Goal: Contribute content

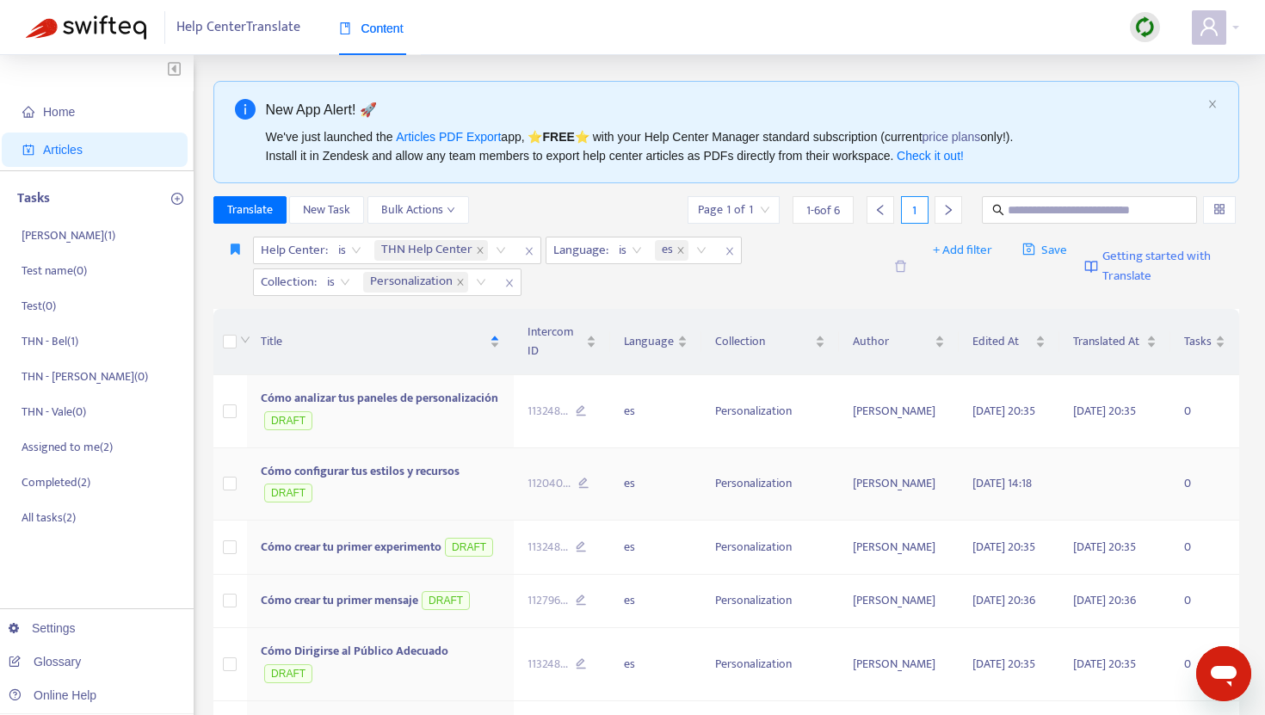
click at [360, 481] on span "Cómo configurar tus estilos y recursos" at bounding box center [360, 471] width 199 height 20
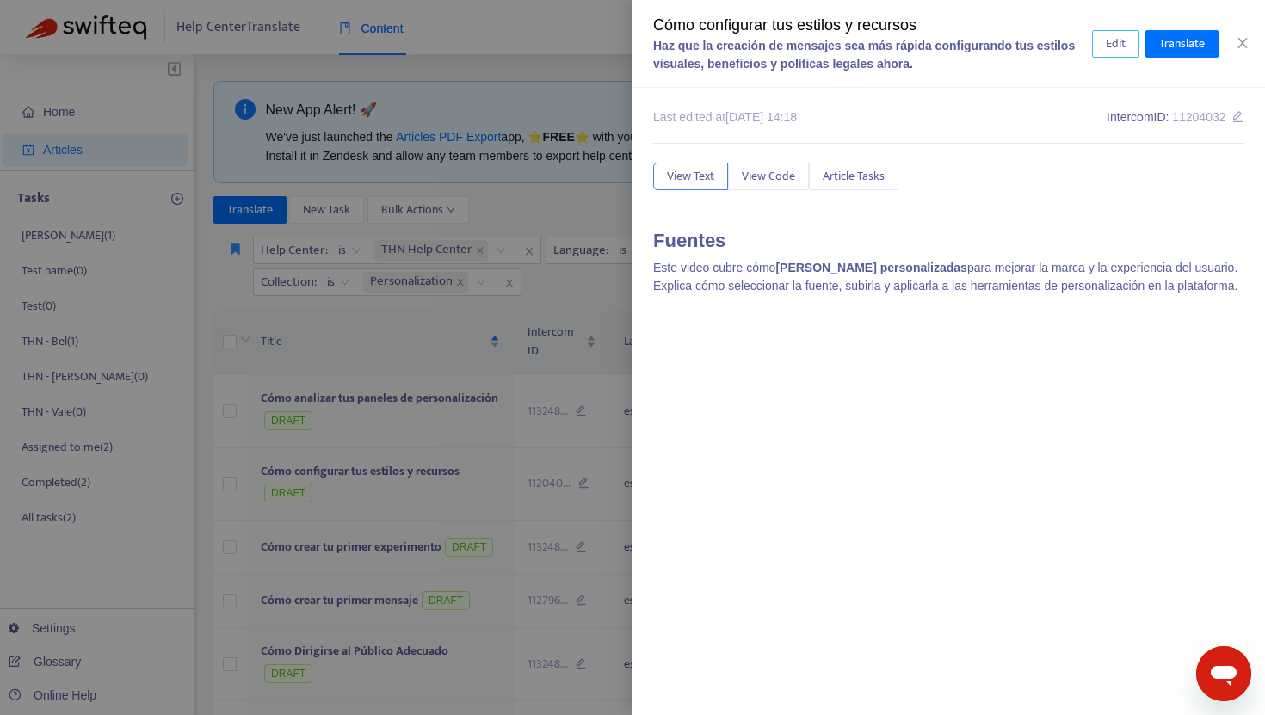
click at [1133, 46] on button "Edit" at bounding box center [1115, 44] width 47 height 28
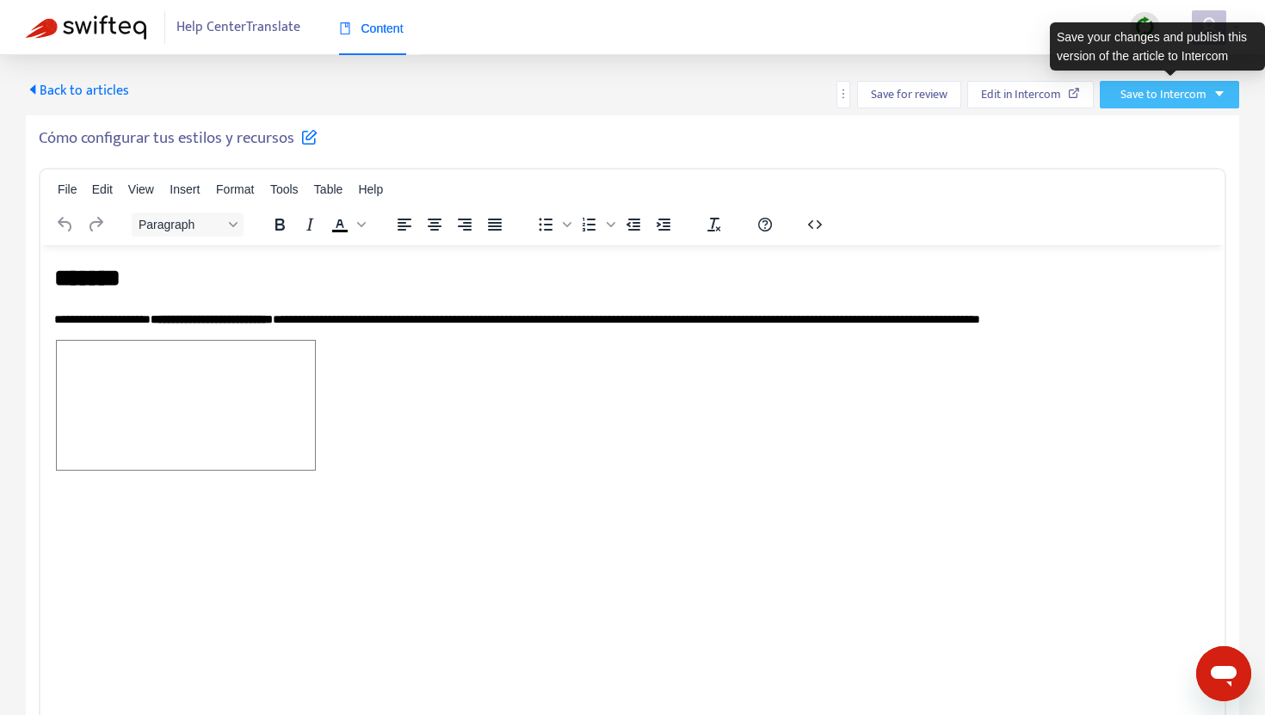
click at [1136, 88] on span "Save to Intercom" at bounding box center [1164, 94] width 86 height 19
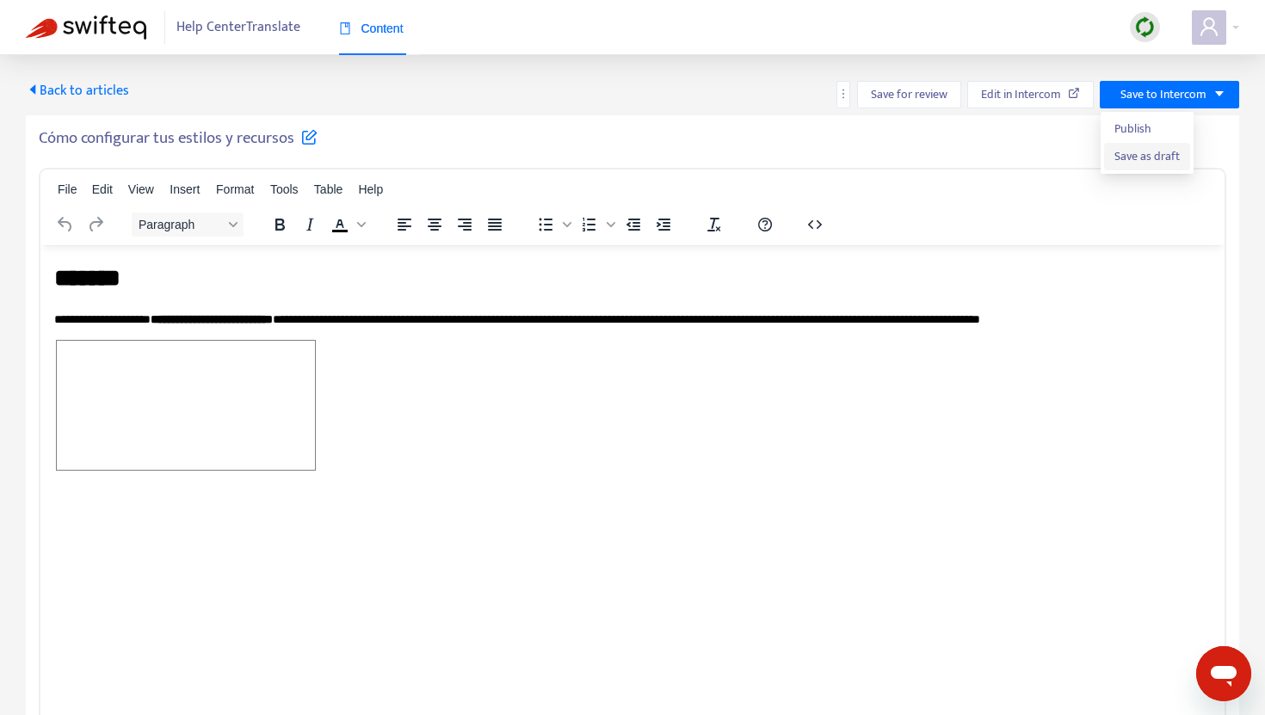
click at [1129, 155] on span "Save as draft" at bounding box center [1147, 156] width 65 height 19
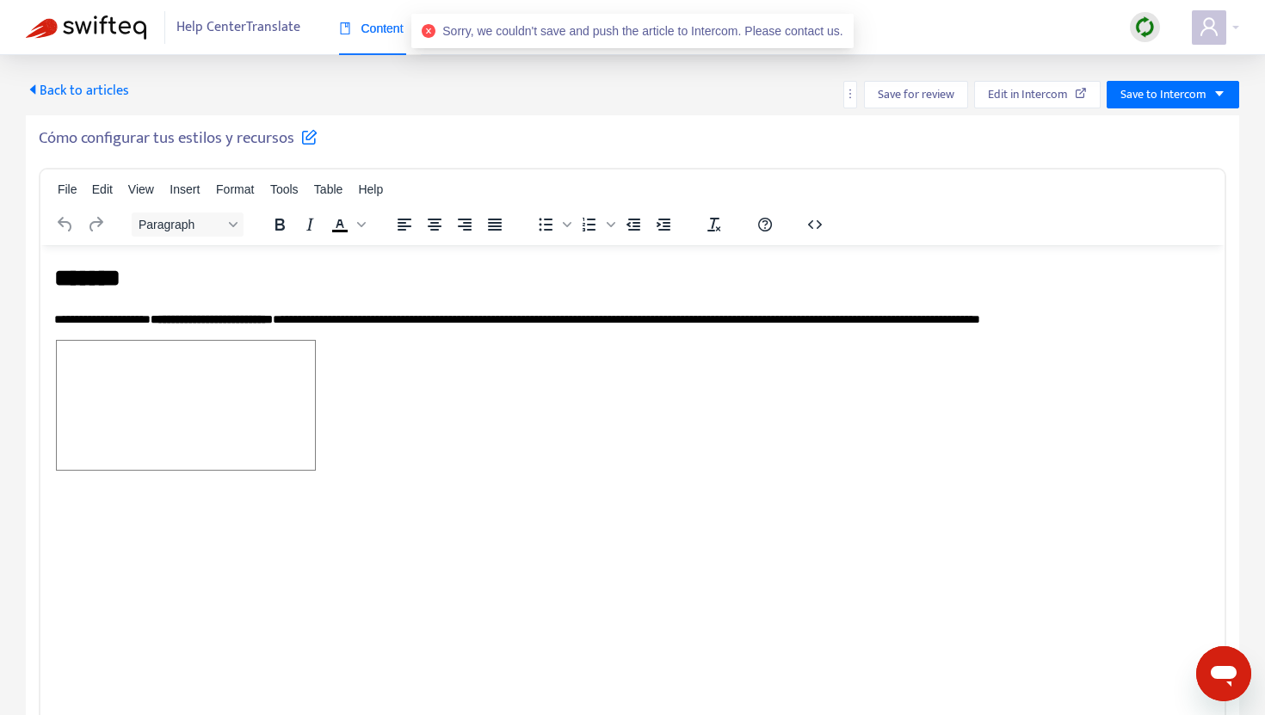
click at [53, 90] on span "Back to articles" at bounding box center [77, 90] width 103 height 23
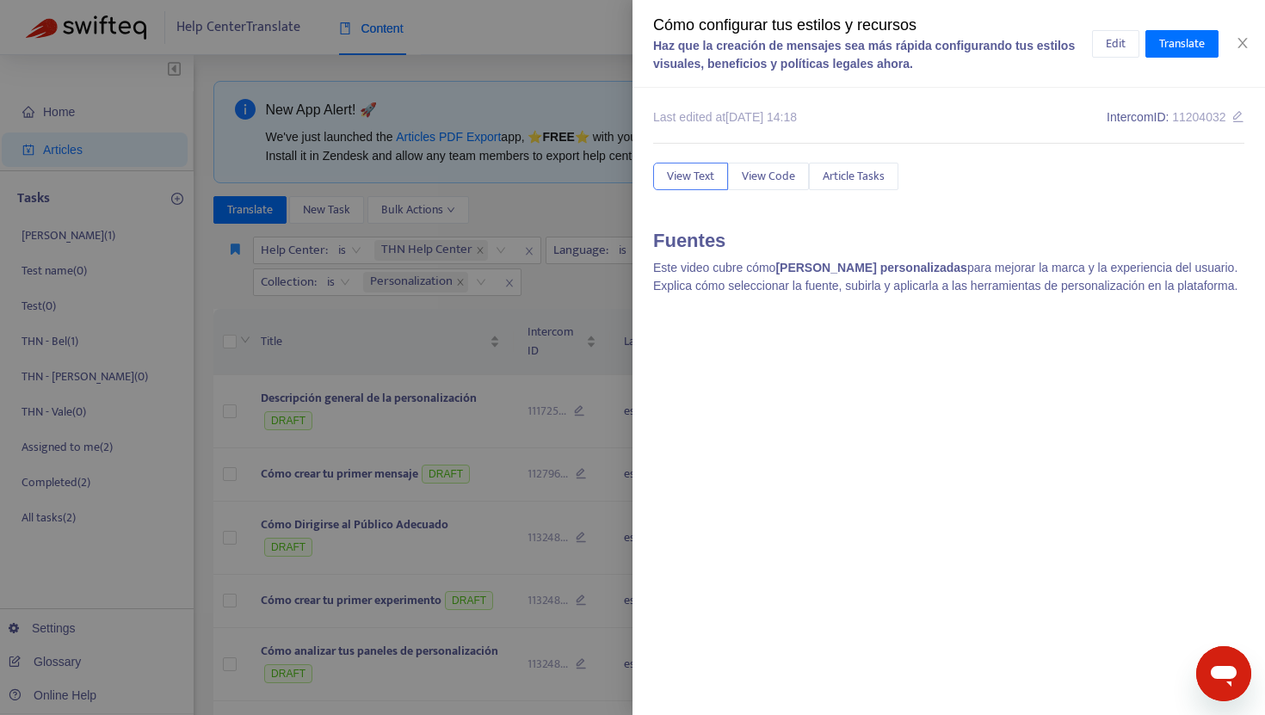
click at [412, 308] on div at bounding box center [632, 357] width 1265 height 715
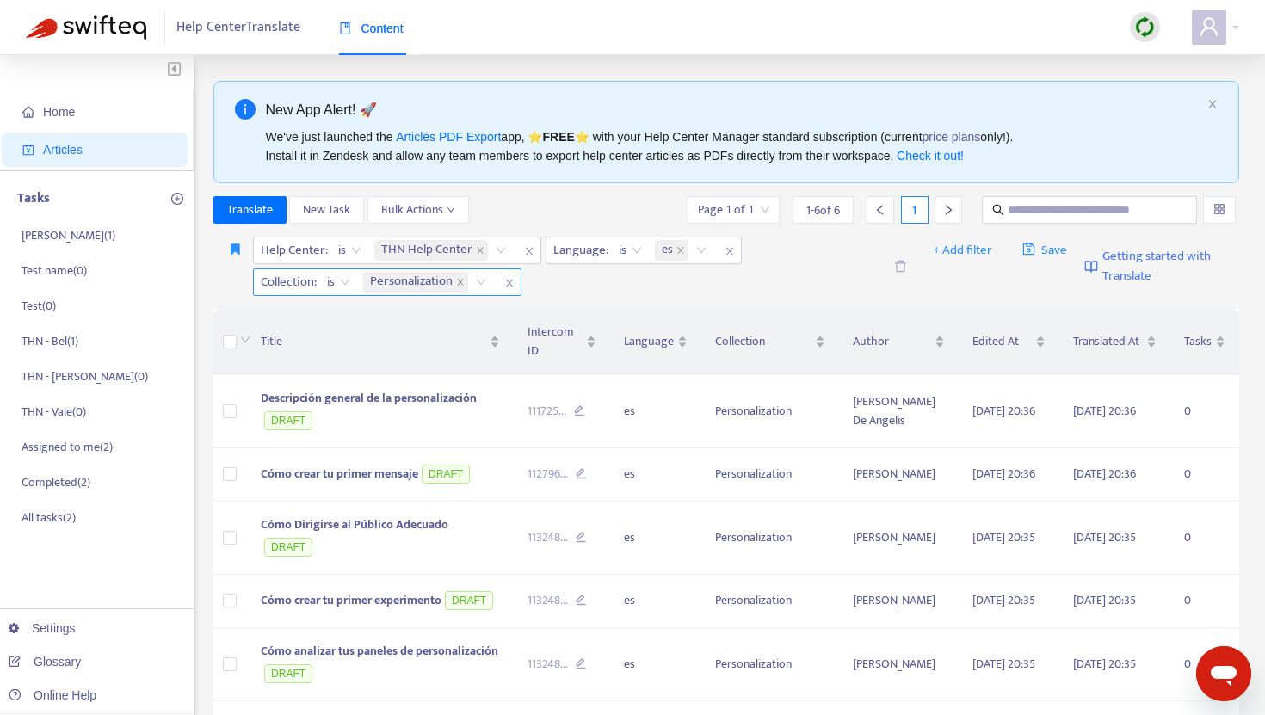
click at [475, 272] on input "search" at bounding box center [473, 282] width 3 height 21
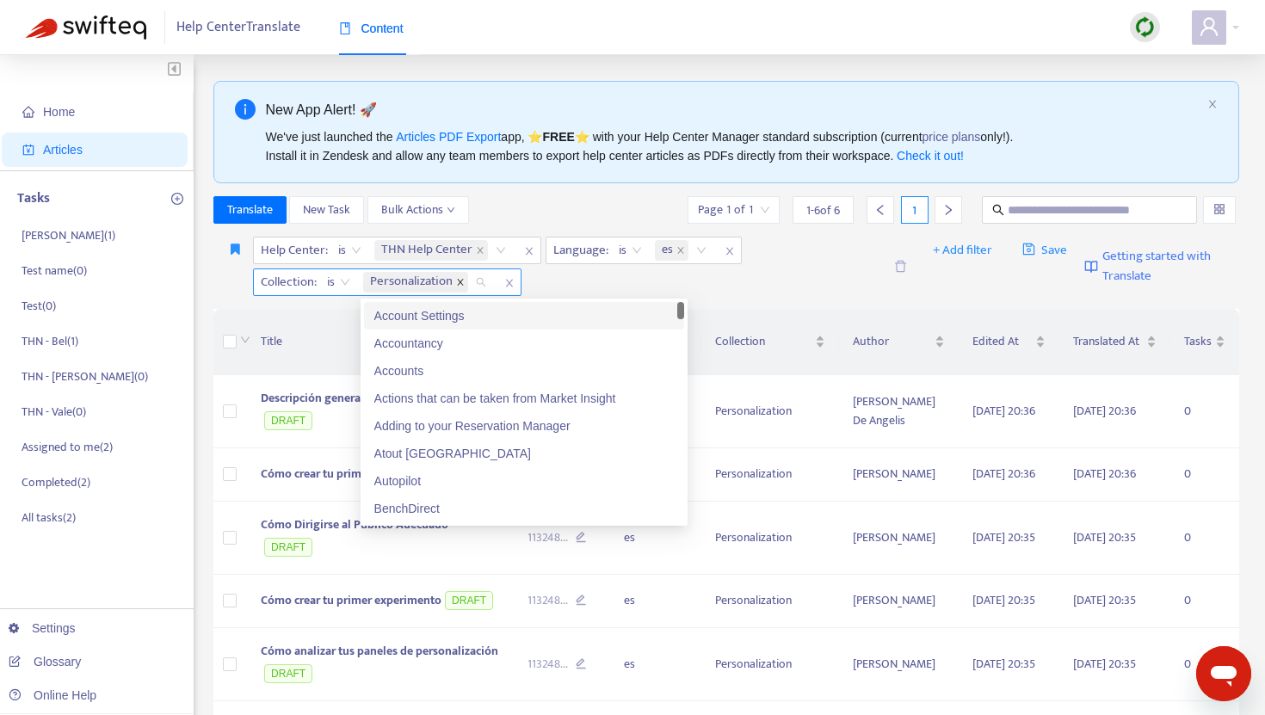
click at [457, 280] on icon "close" at bounding box center [460, 282] width 9 height 9
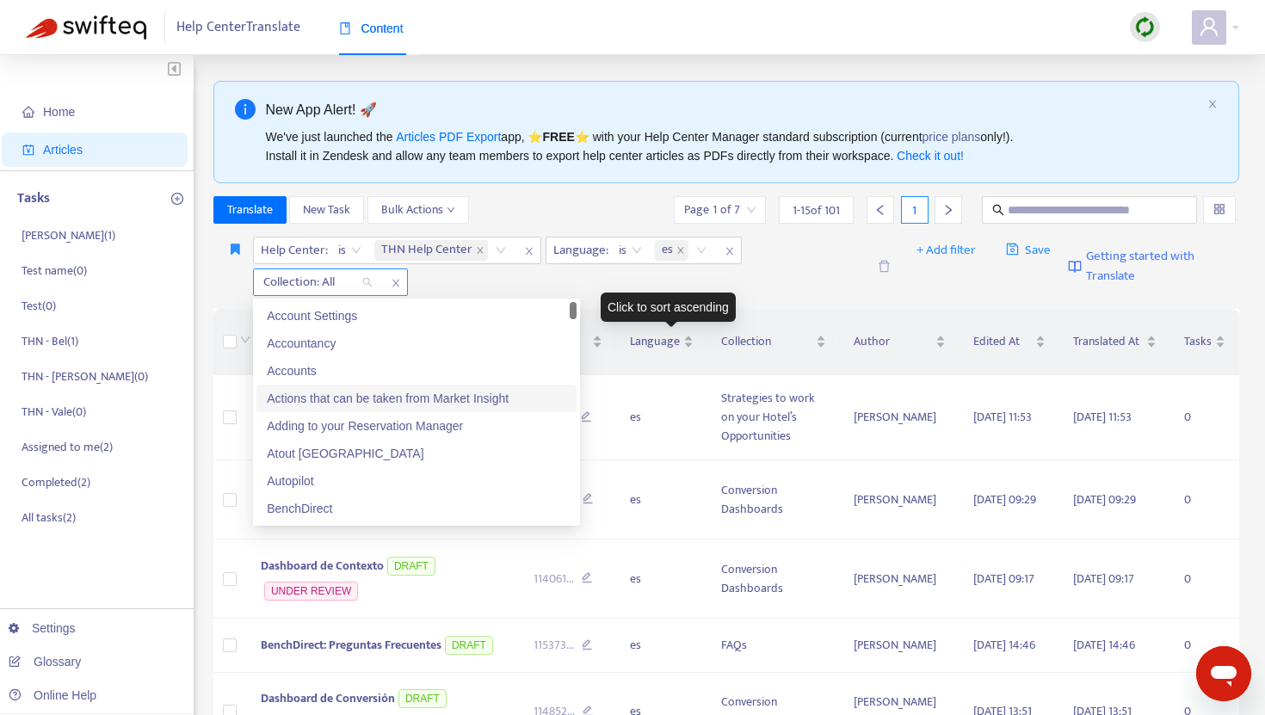
click at [658, 319] on div "Click to sort ascending" at bounding box center [668, 307] width 135 height 29
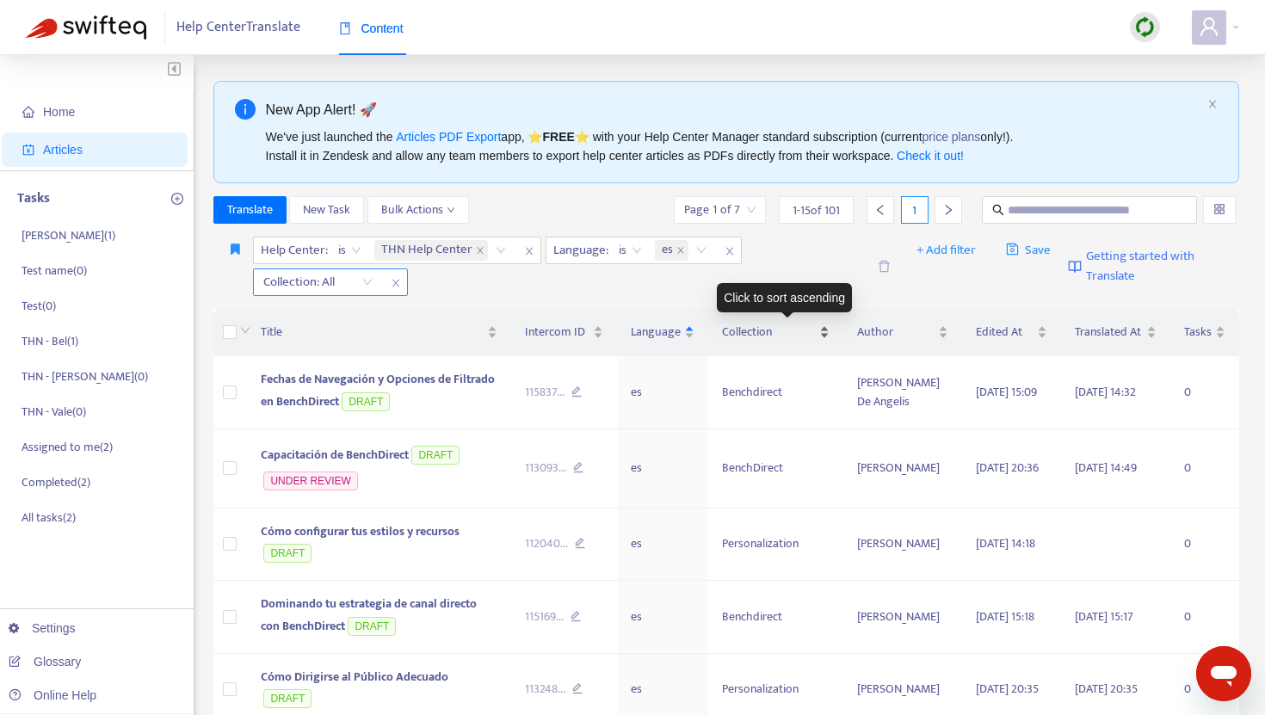
click at [770, 323] on span "Collection" at bounding box center [769, 332] width 94 height 19
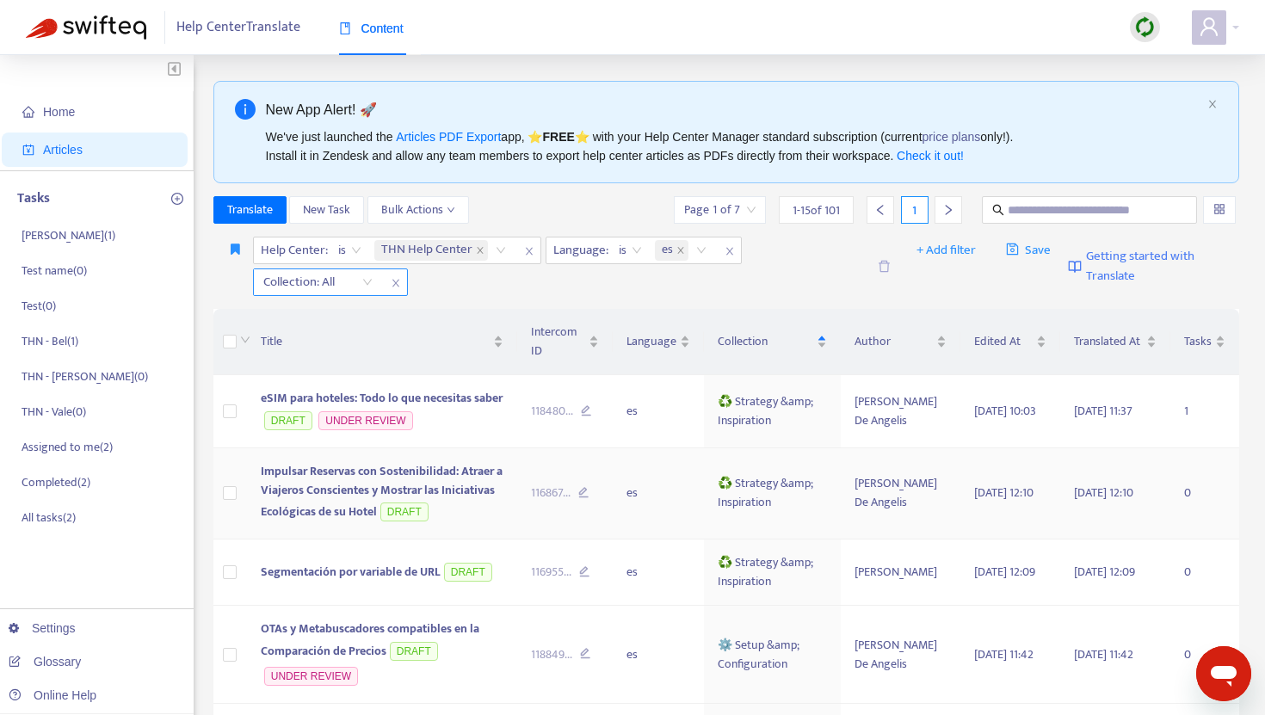
click at [378, 486] on span "Impulsar Reservas con Sostenibilidad: Atraer a Viajeros Conscientes y Mostrar l…" at bounding box center [382, 491] width 242 height 61
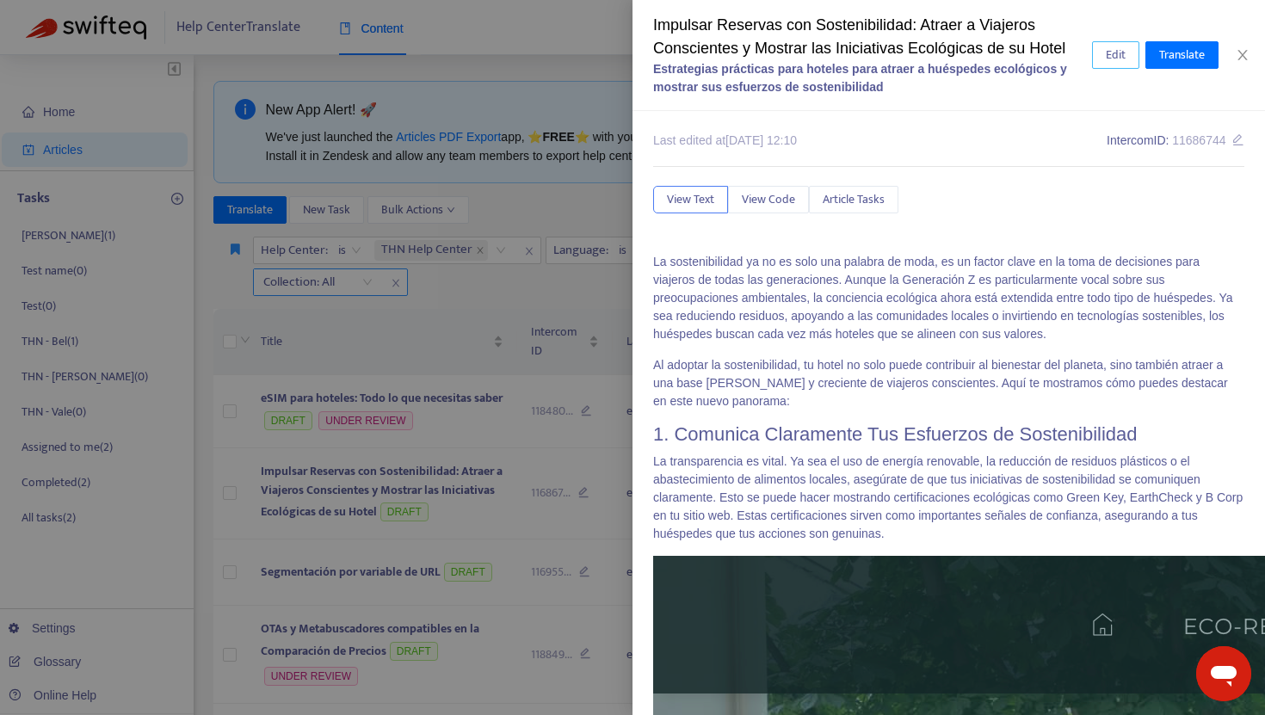
click at [1123, 52] on span "Edit" at bounding box center [1116, 55] width 20 height 19
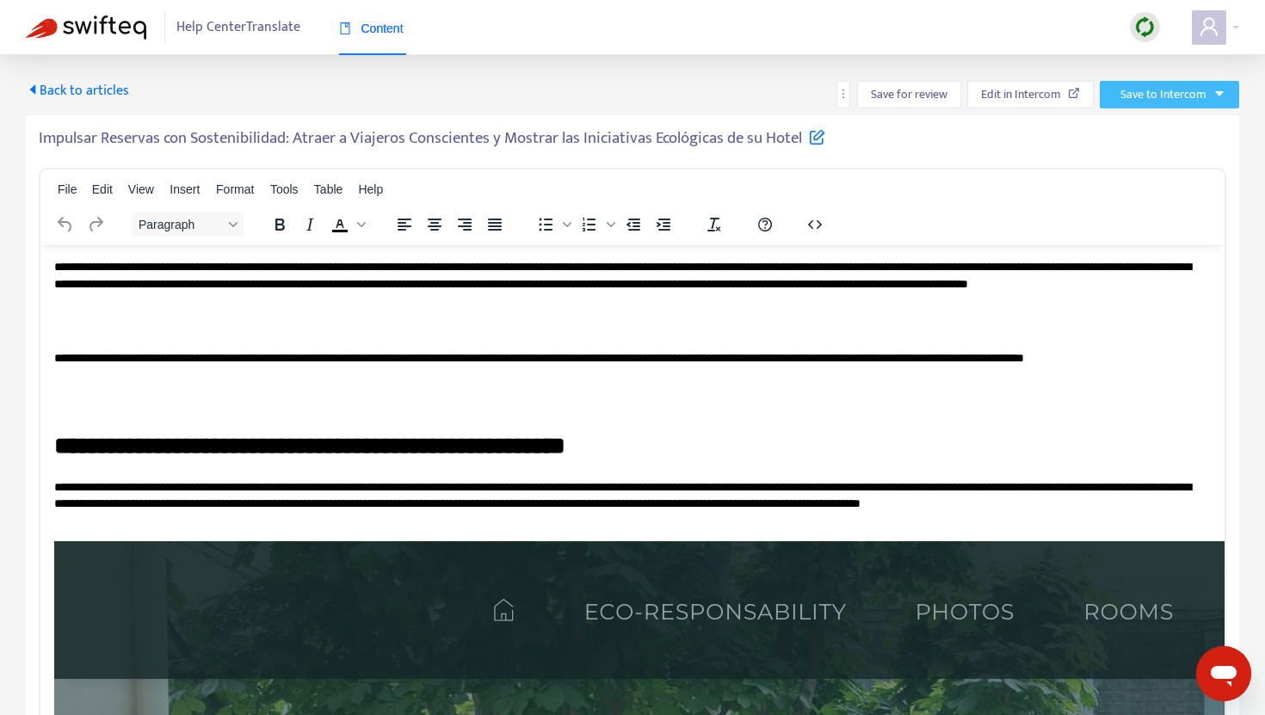
click at [1163, 97] on span "Save to Intercom" at bounding box center [1164, 94] width 86 height 19
click at [1145, 156] on span "Save as draft" at bounding box center [1147, 156] width 65 height 19
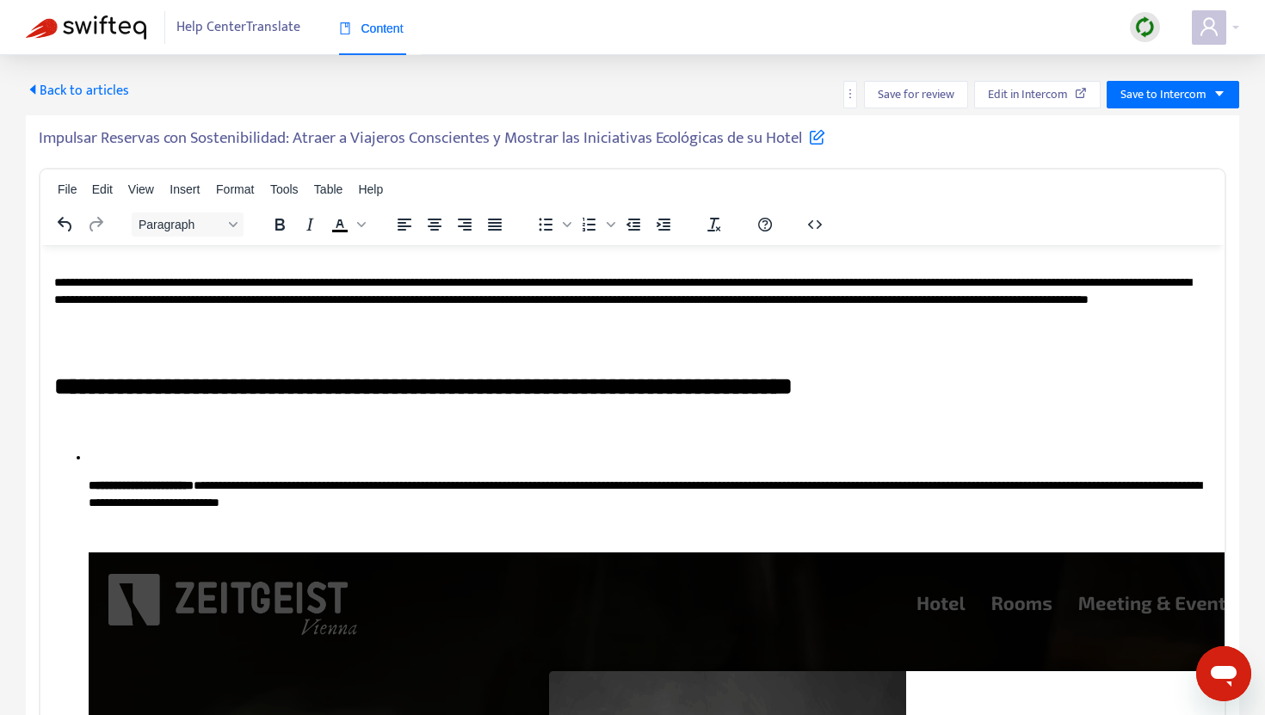
scroll to position [2080, 0]
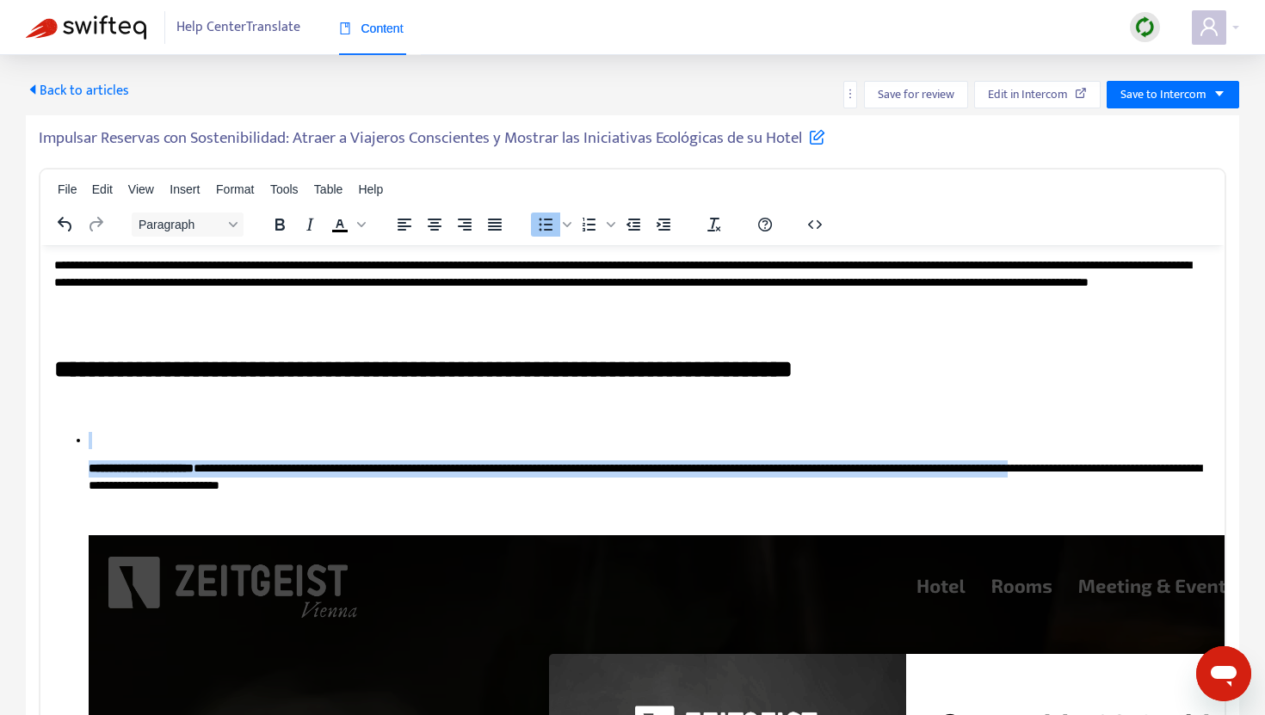
drag, startPoint x: 88, startPoint y: 425, endPoint x: 126, endPoint y: 492, distance: 76.3
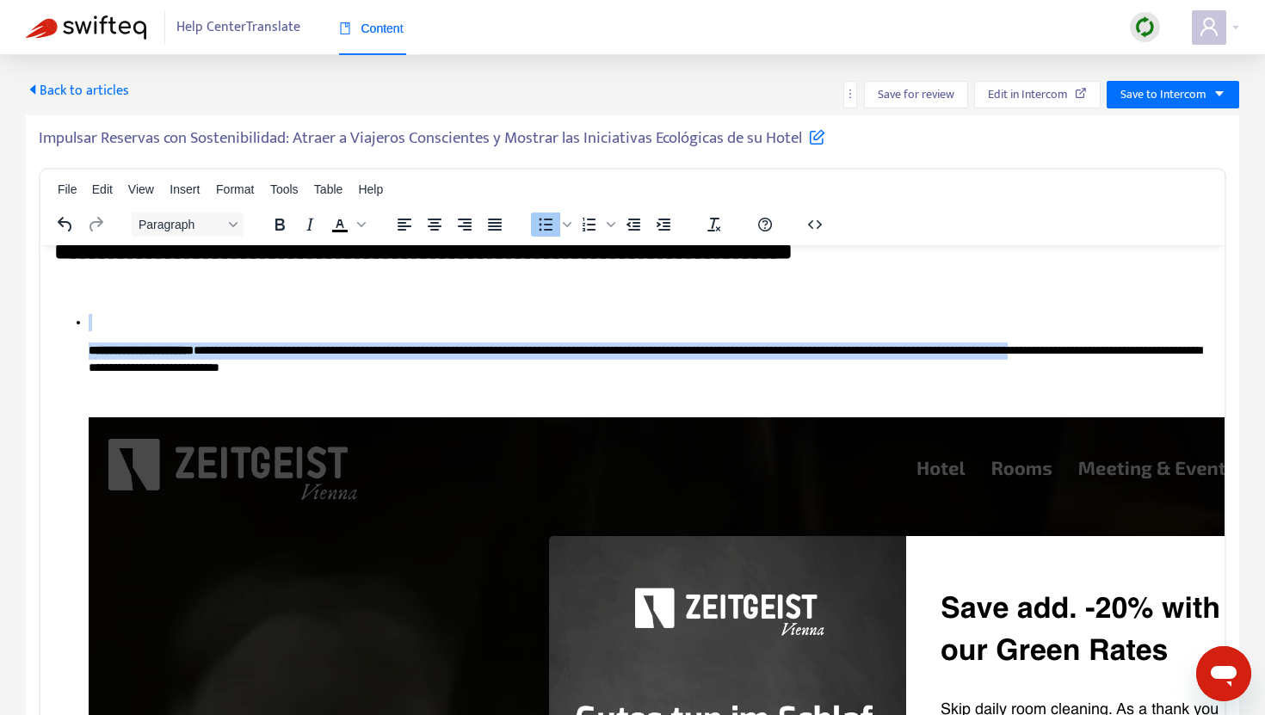
scroll to position [2199, 0]
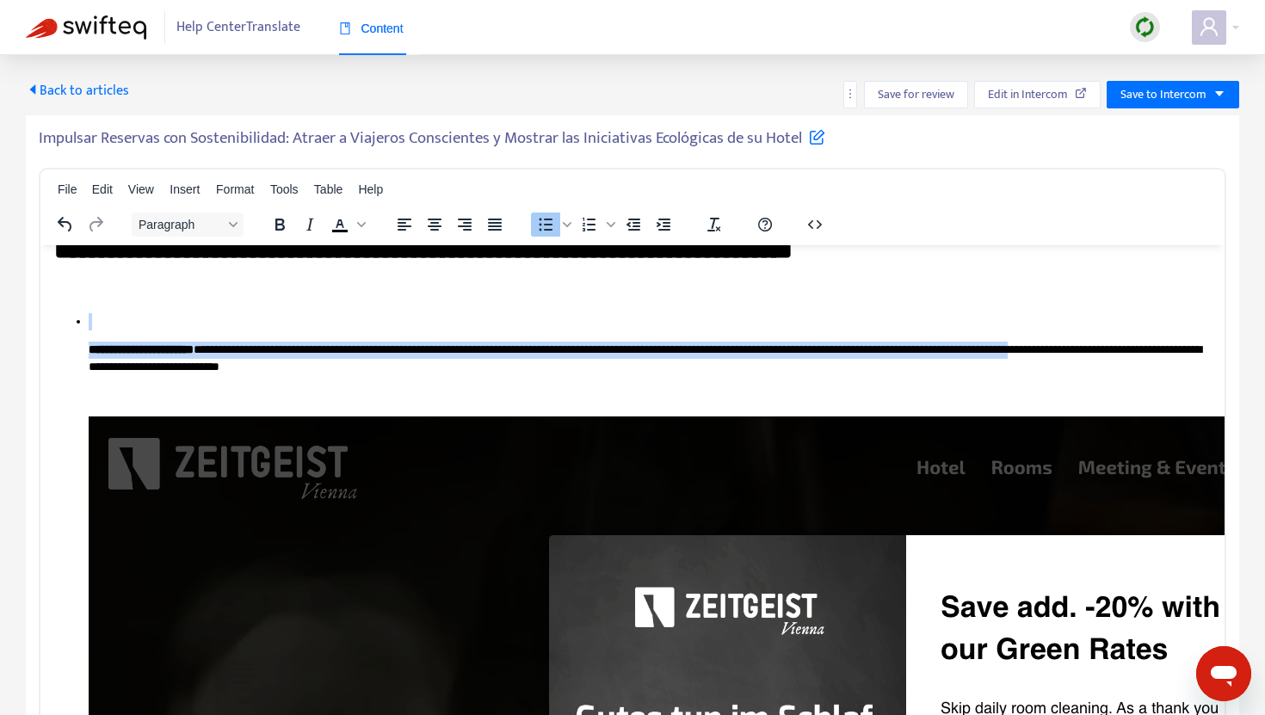
click at [120, 325] on p "Rich Text Area. Press ALT-0 for help." at bounding box center [650, 320] width 1123 height 17
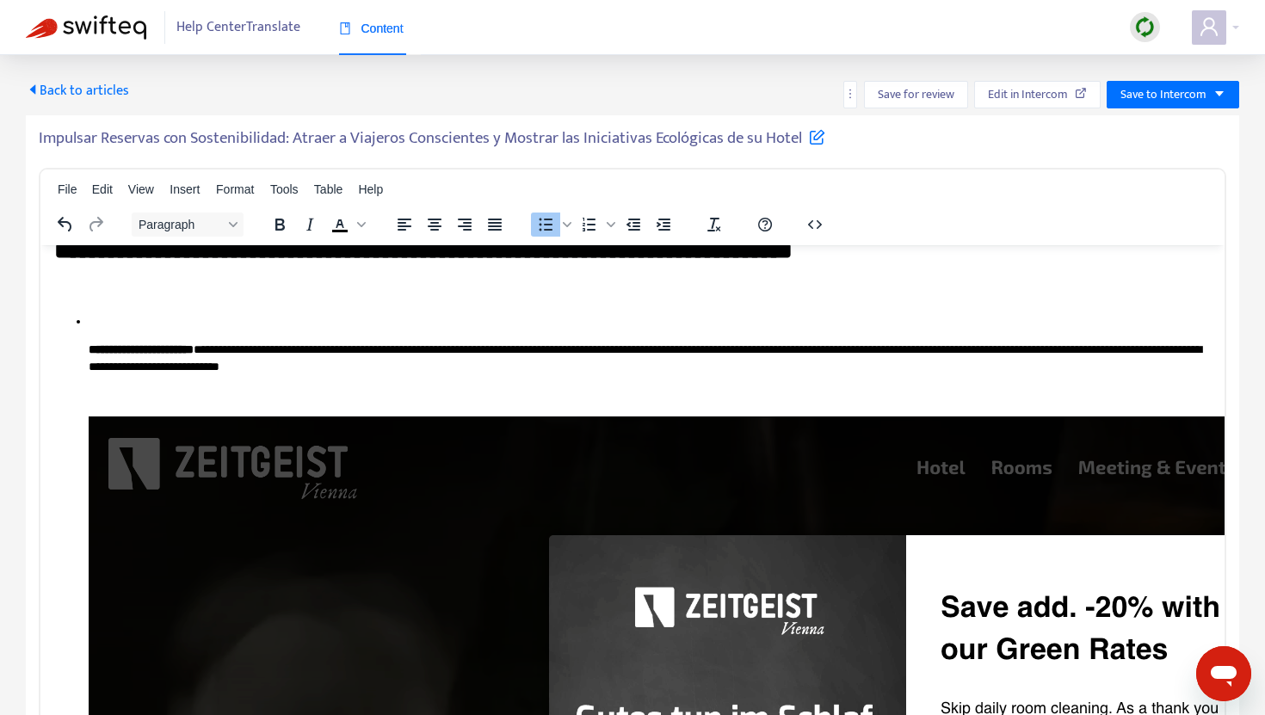
click at [98, 319] on p "Rich Text Area. Press ALT-0 for help." at bounding box center [650, 320] width 1123 height 17
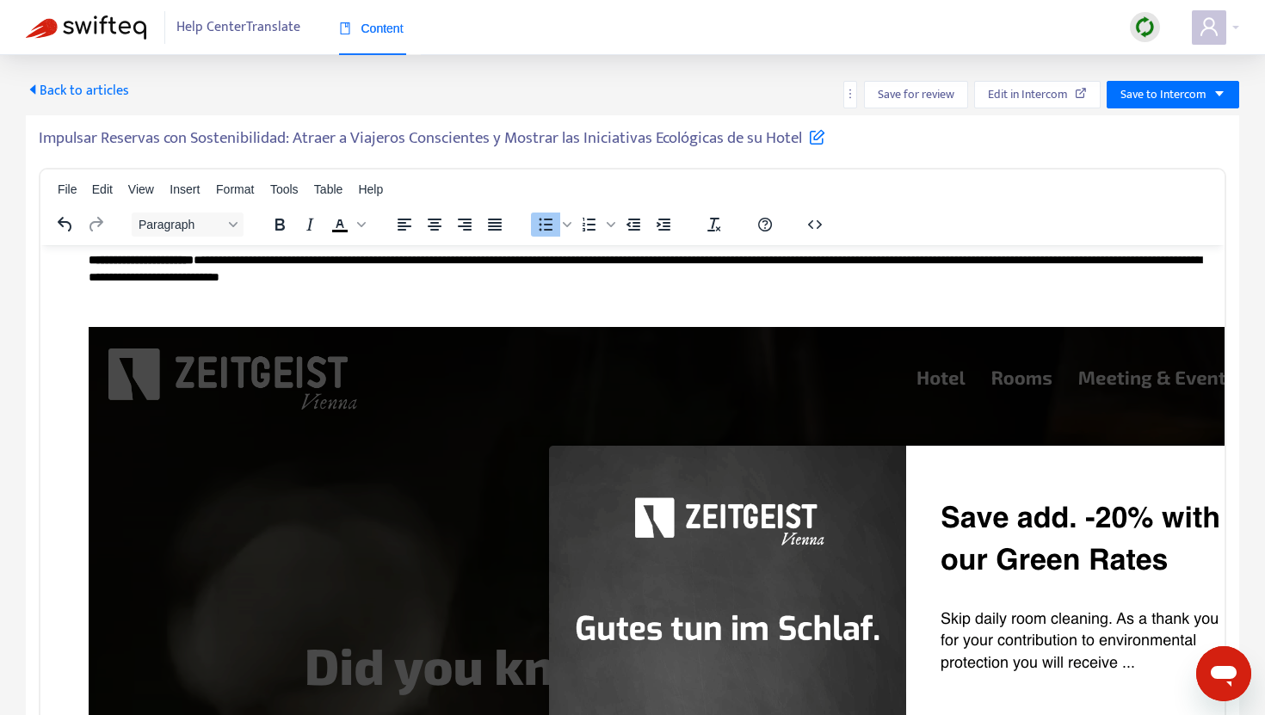
scroll to position [2277, 0]
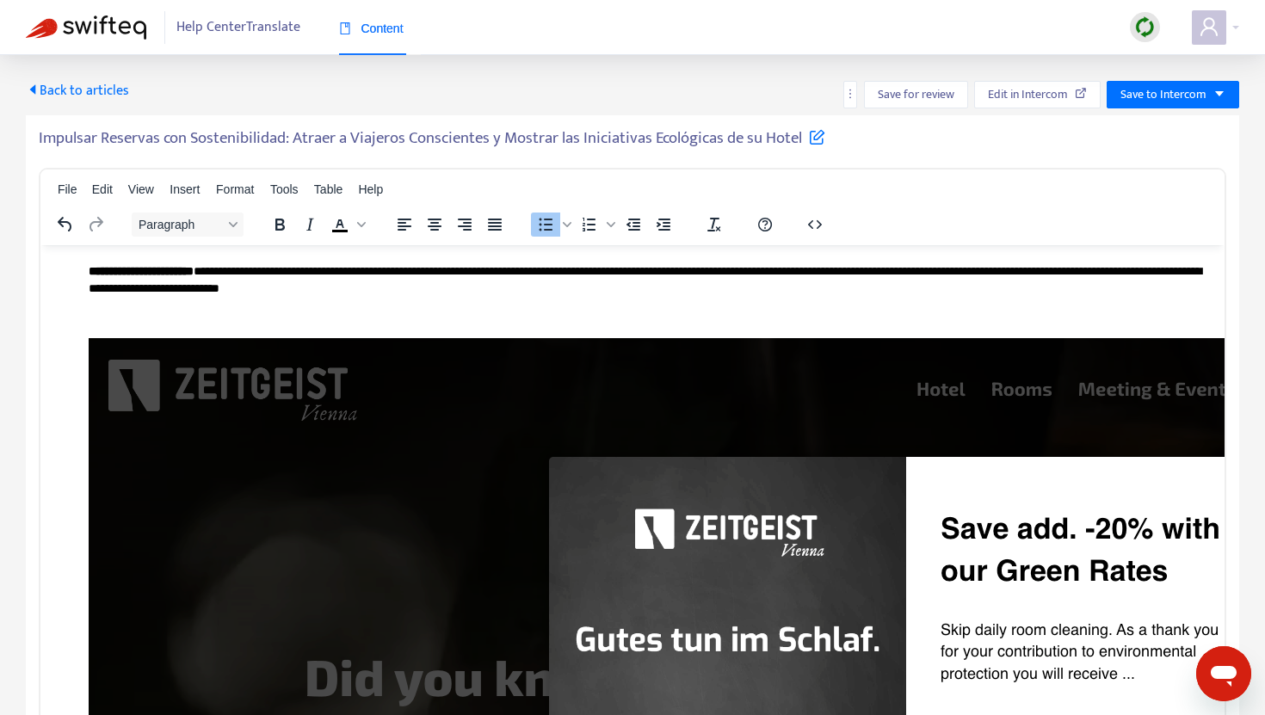
click at [114, 278] on p "**********" at bounding box center [650, 280] width 1123 height 34
click at [108, 289] on p "**********" at bounding box center [650, 280] width 1123 height 34
click at [98, 312] on p "Rich Text Area. Press ALT-0 for help." at bounding box center [650, 316] width 1123 height 17
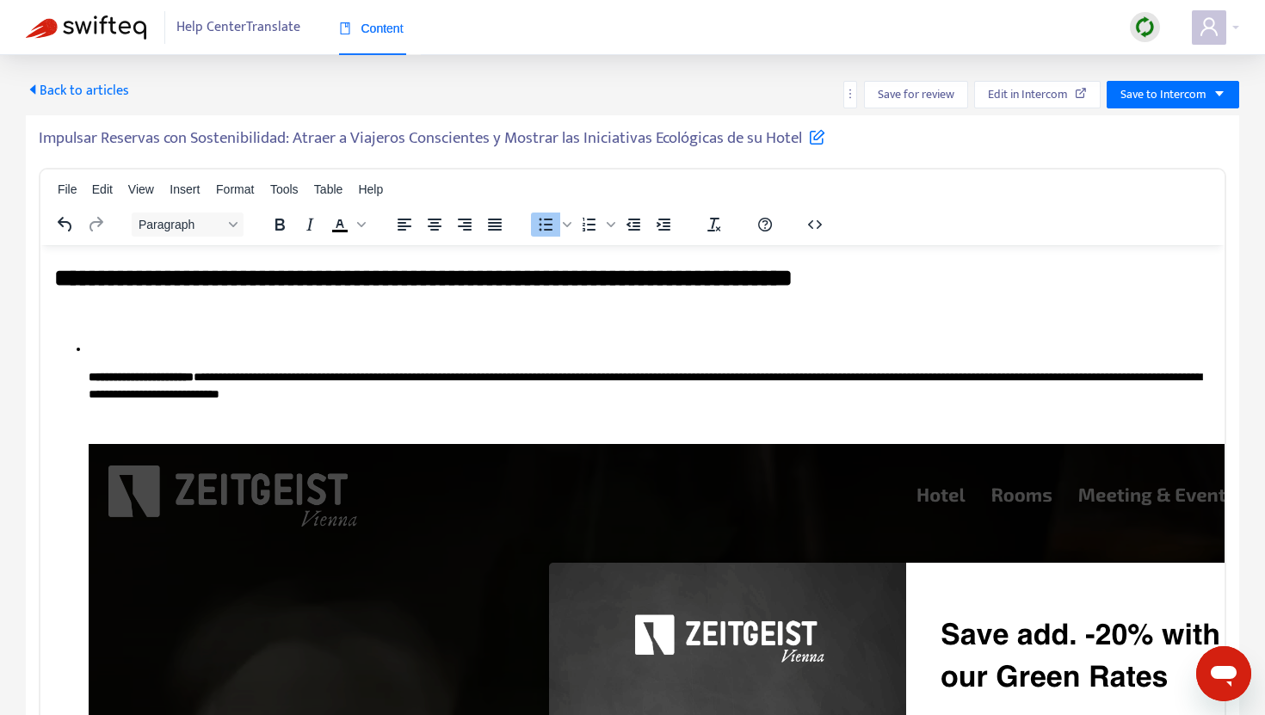
scroll to position [2161, 0]
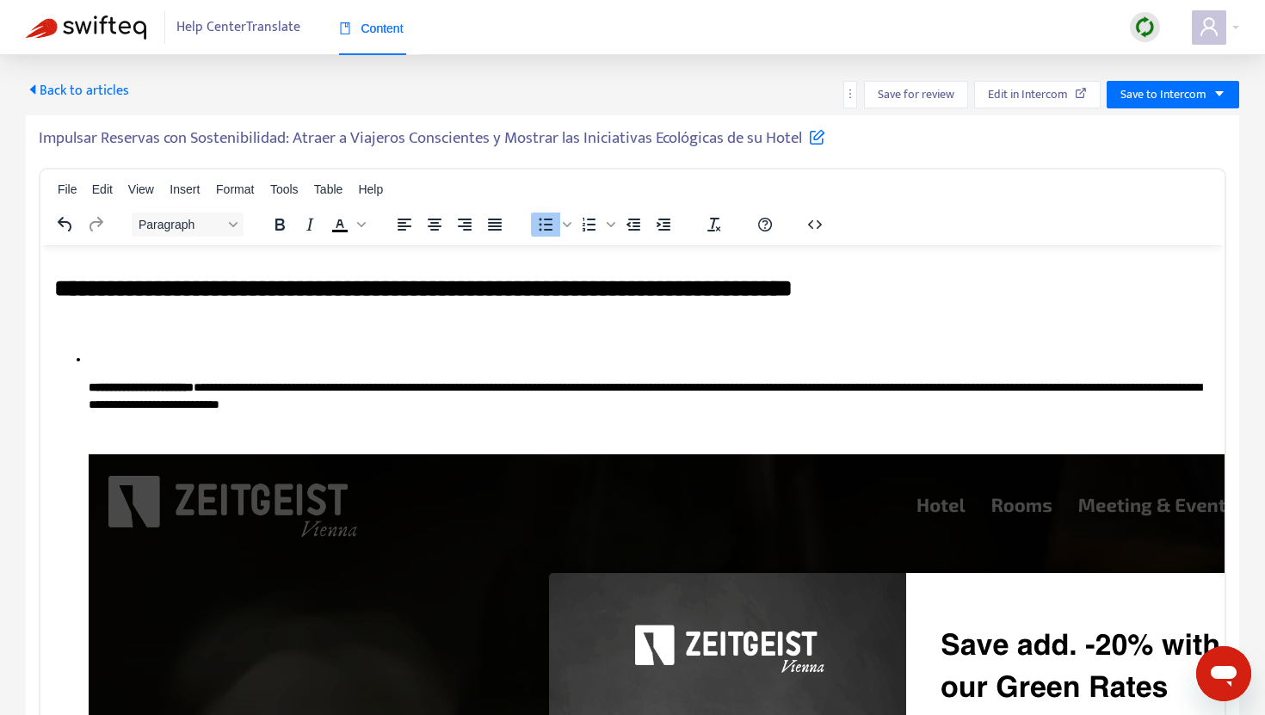
click at [459, 90] on div "Back to articles Save for review Edit in Intercom Save to Intercom" at bounding box center [633, 95] width 1214 height 28
